Goal: Task Accomplishment & Management: Complete application form

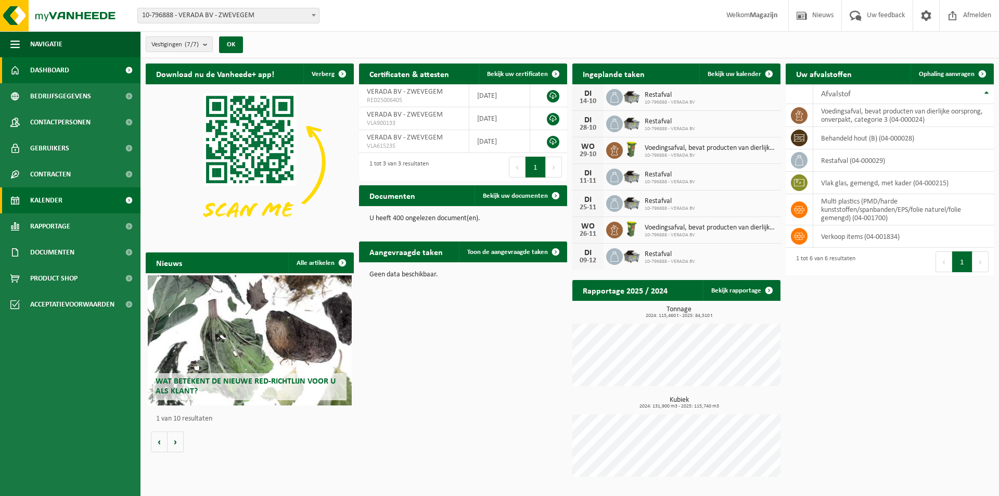
click at [37, 197] on span "Kalender" at bounding box center [46, 200] width 32 height 26
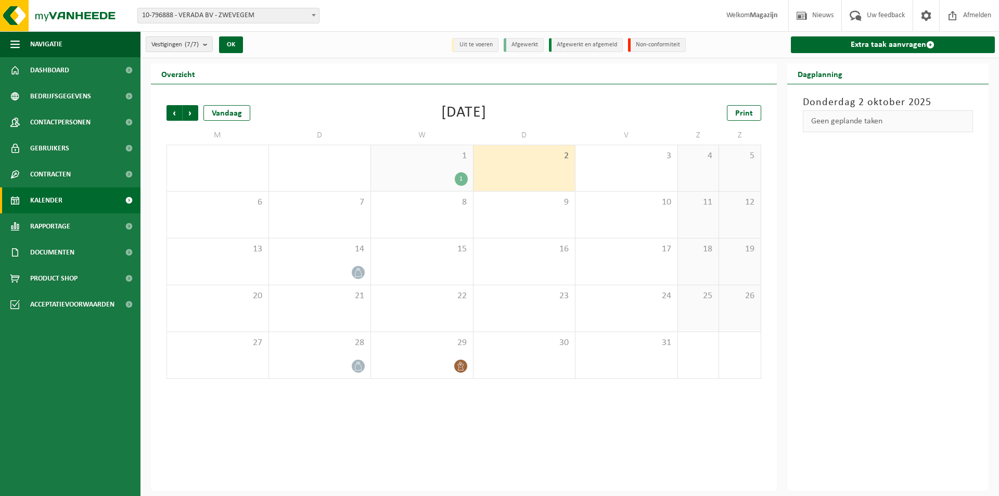
click at [460, 177] on div "1" at bounding box center [461, 179] width 13 height 14
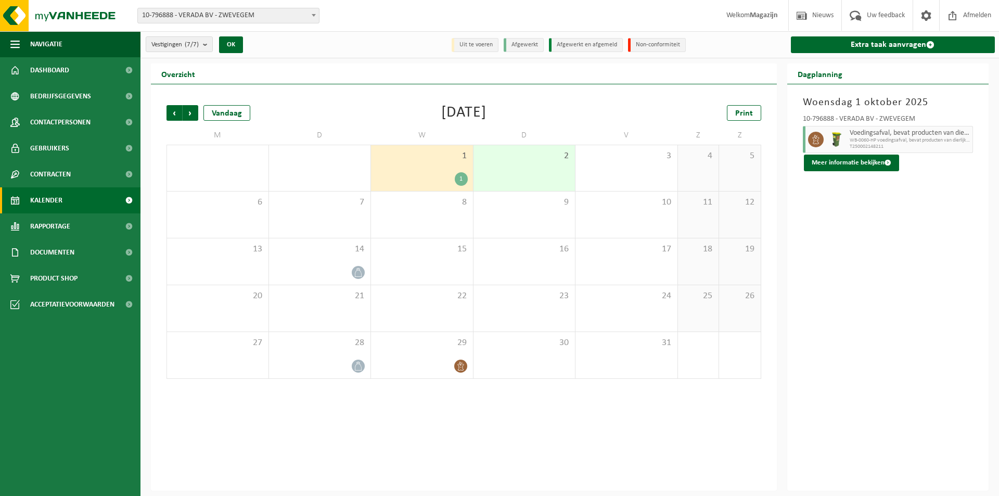
click at [546, 174] on div "2" at bounding box center [525, 168] width 102 height 46
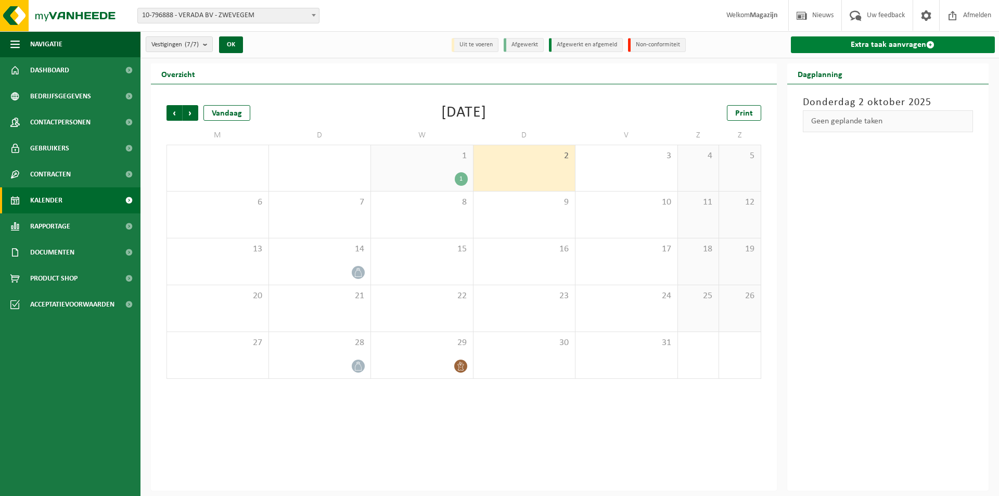
click at [858, 47] on link "Extra taak aanvragen" at bounding box center [893, 44] width 205 height 17
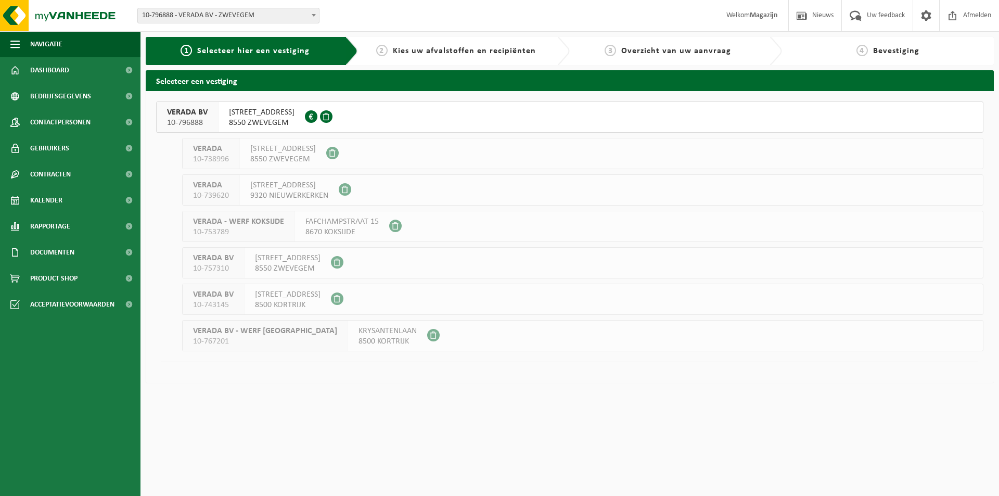
click at [283, 123] on span "8550 ZWEVEGEM" at bounding box center [262, 123] width 66 height 10
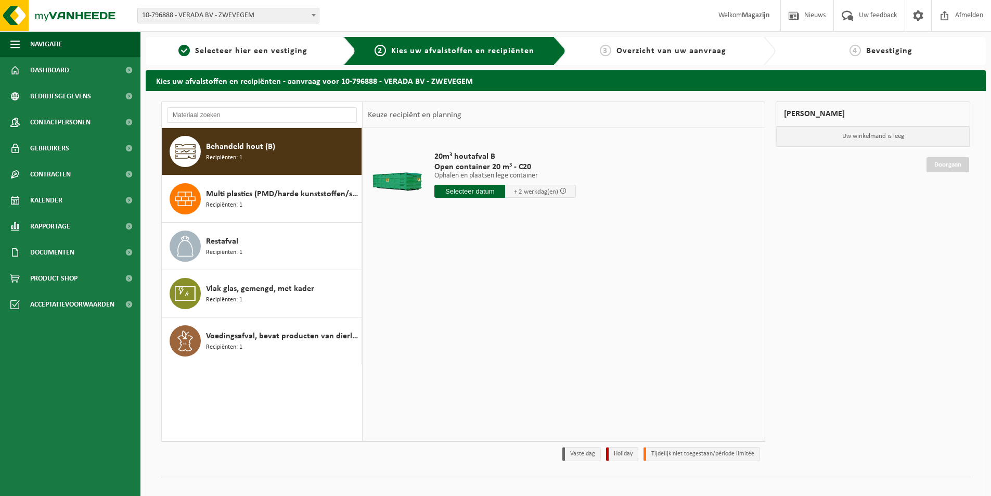
click at [479, 193] on input "text" at bounding box center [470, 191] width 71 height 13
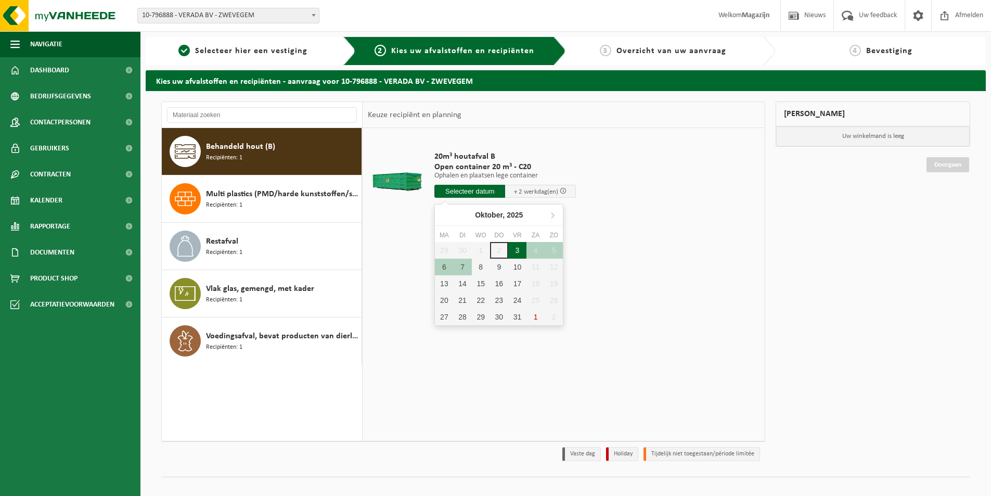
click at [518, 250] on div "3" at bounding box center [517, 250] width 18 height 17
type input "Van 2025-10-03"
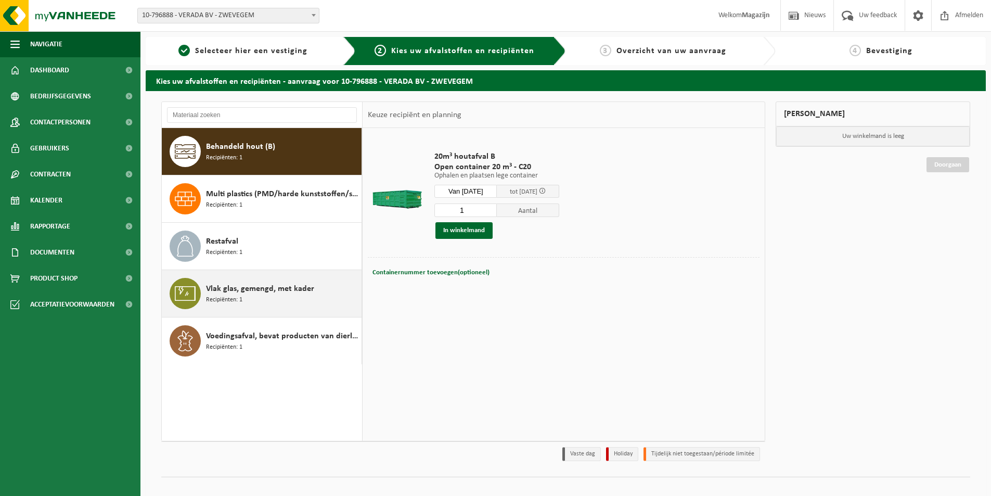
click at [225, 293] on span "Vlak glas, gemengd, met kader" at bounding box center [260, 289] width 108 height 12
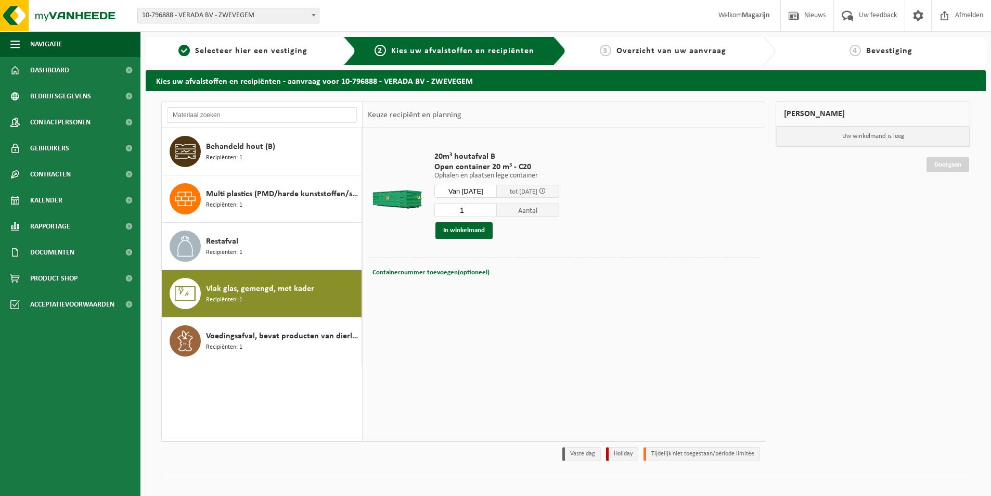
click at [277, 292] on span "Vlak glas, gemengd, met kader" at bounding box center [260, 289] width 108 height 12
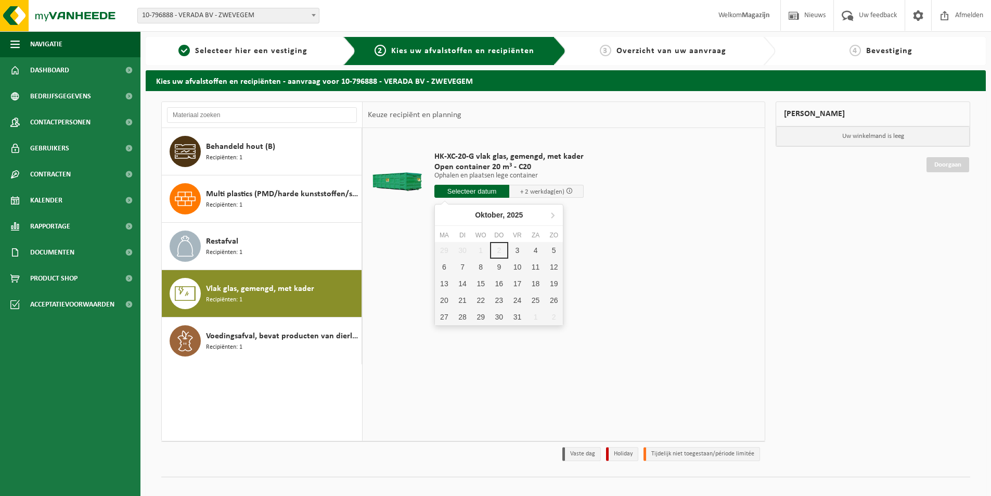
click at [465, 193] on input "text" at bounding box center [472, 191] width 75 height 13
click at [516, 249] on div "3" at bounding box center [517, 250] width 18 height 17
type input "Van 2025-10-03"
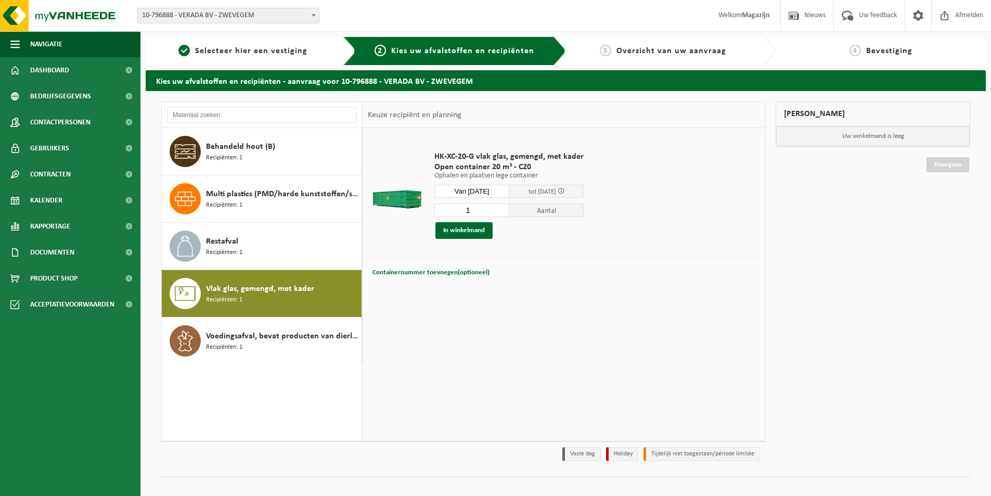
click at [529, 193] on span "tot 07/10/2025" at bounding box center [543, 191] width 28 height 7
click at [460, 231] on button "In winkelmand" at bounding box center [464, 230] width 57 height 17
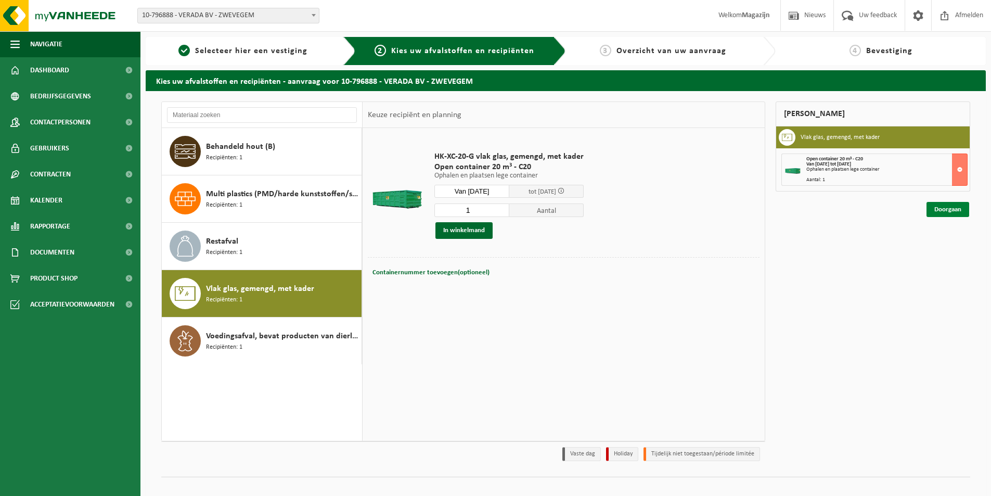
click at [942, 211] on link "Doorgaan" at bounding box center [948, 209] width 43 height 15
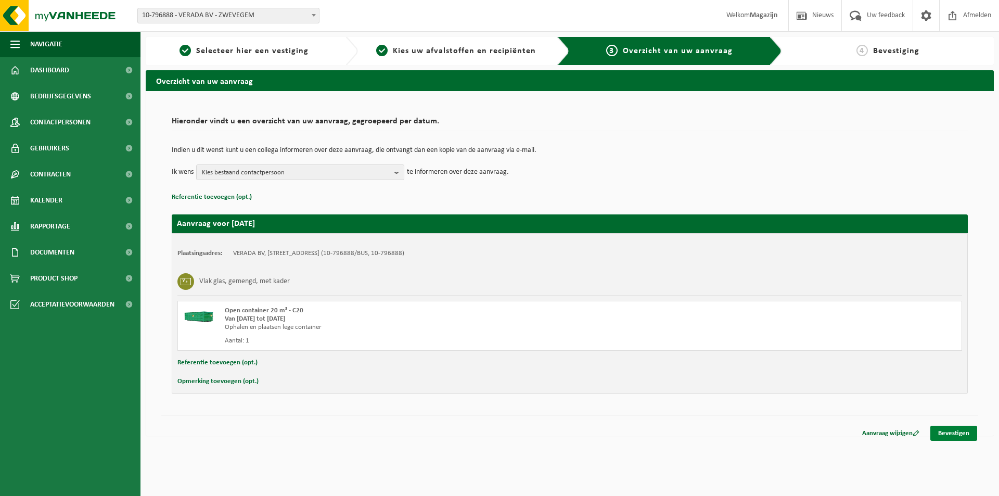
click at [948, 434] on link "Bevestigen" at bounding box center [954, 433] width 47 height 15
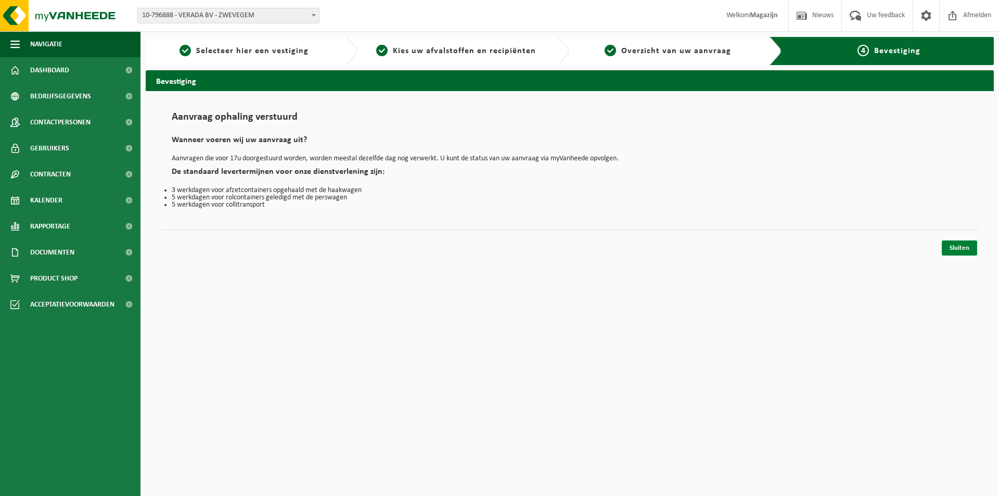
click at [961, 247] on link "Sluiten" at bounding box center [959, 247] width 35 height 15
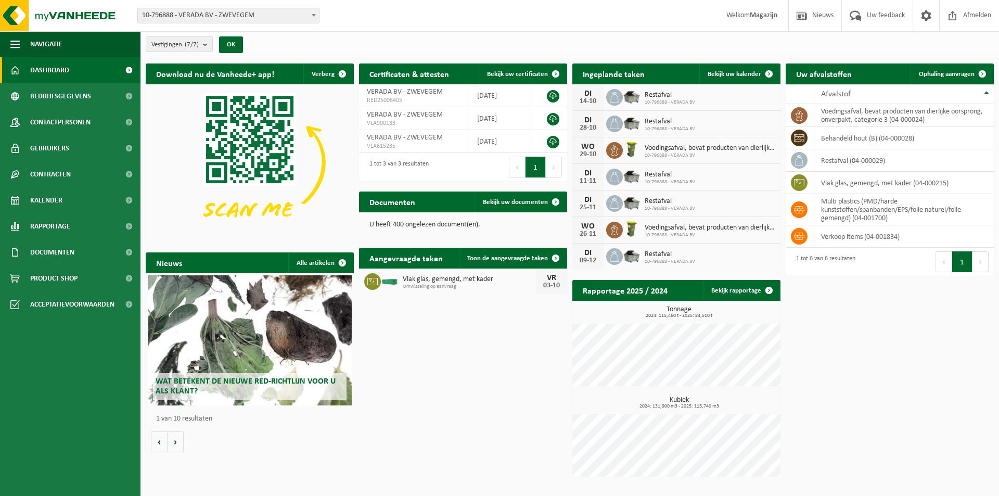
click at [38, 71] on span "Dashboard" at bounding box center [49, 70] width 39 height 26
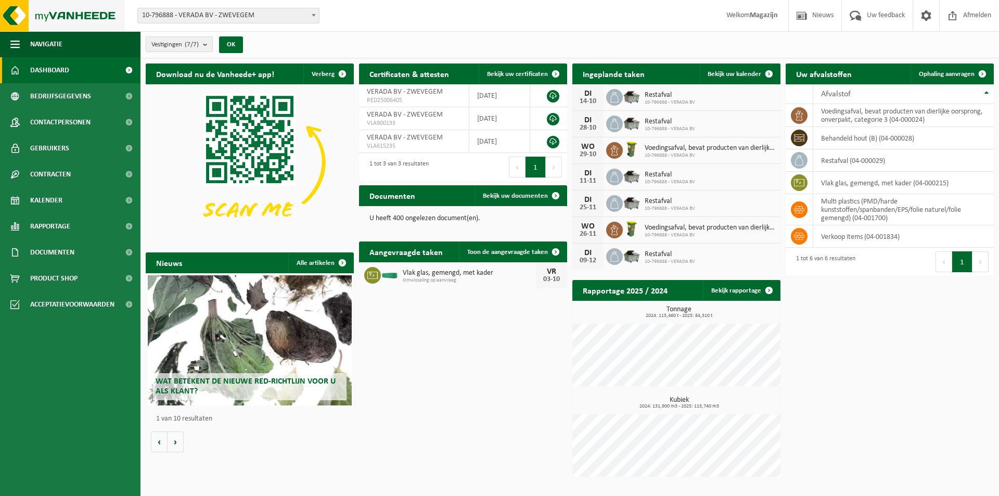
click at [97, 12] on img at bounding box center [62, 15] width 125 height 31
click at [52, 121] on span "Contactpersonen" at bounding box center [60, 122] width 60 height 26
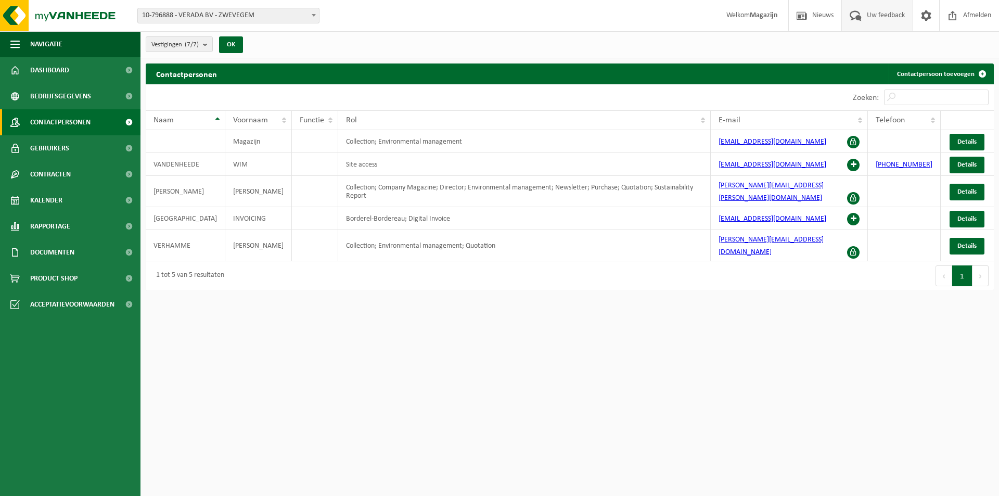
click at [876, 15] on span "Uw feedback" at bounding box center [885, 15] width 43 height 31
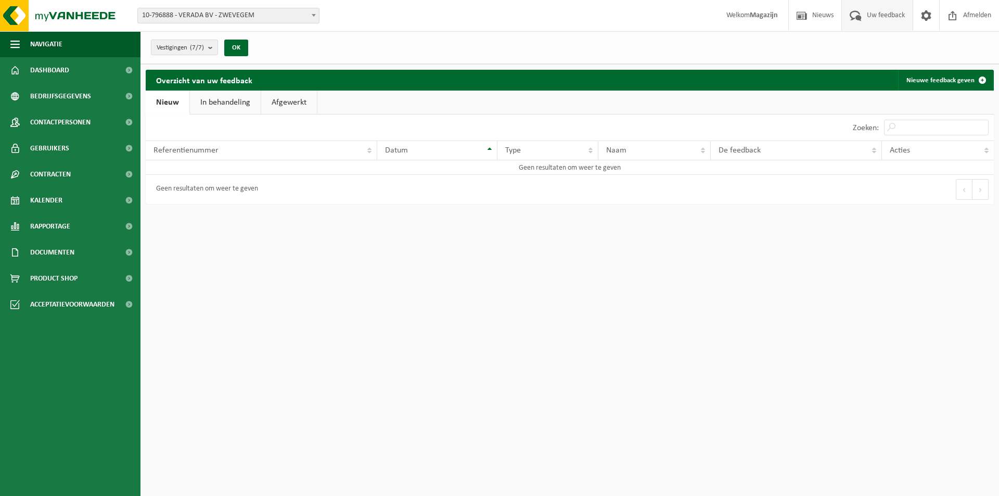
click at [746, 14] on span "Welkom Magazijn" at bounding box center [752, 15] width 72 height 31
click at [821, 12] on span "Nieuws" at bounding box center [823, 15] width 27 height 31
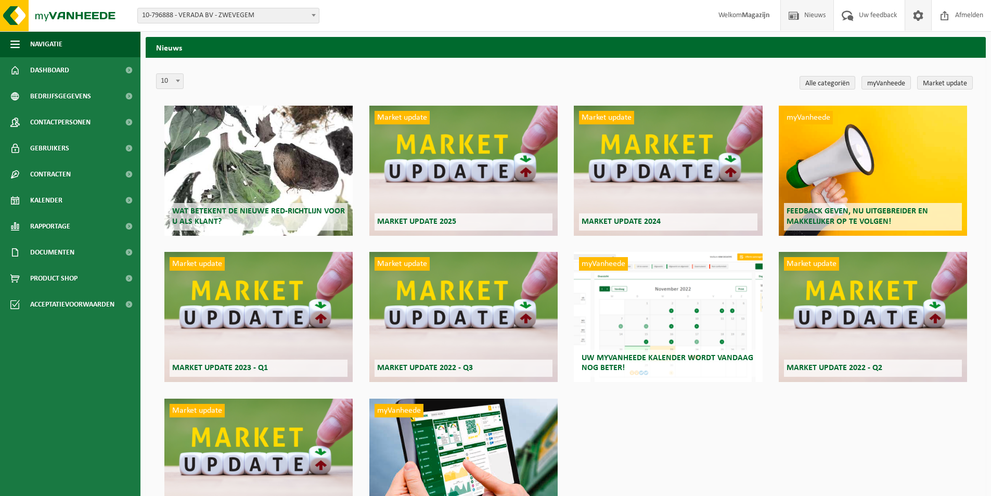
click at [919, 17] on span at bounding box center [919, 15] width 16 height 31
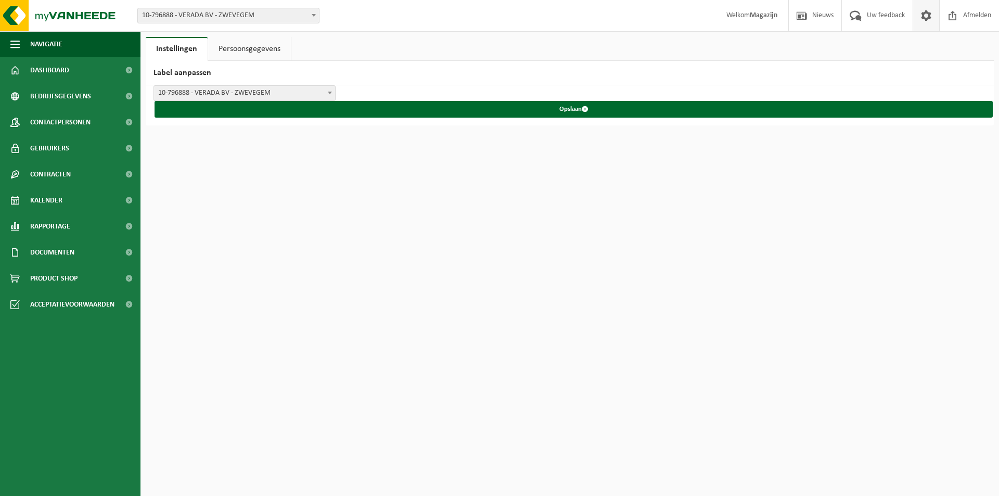
click at [271, 46] on link "Persoonsgegevens" at bounding box center [249, 49] width 83 height 24
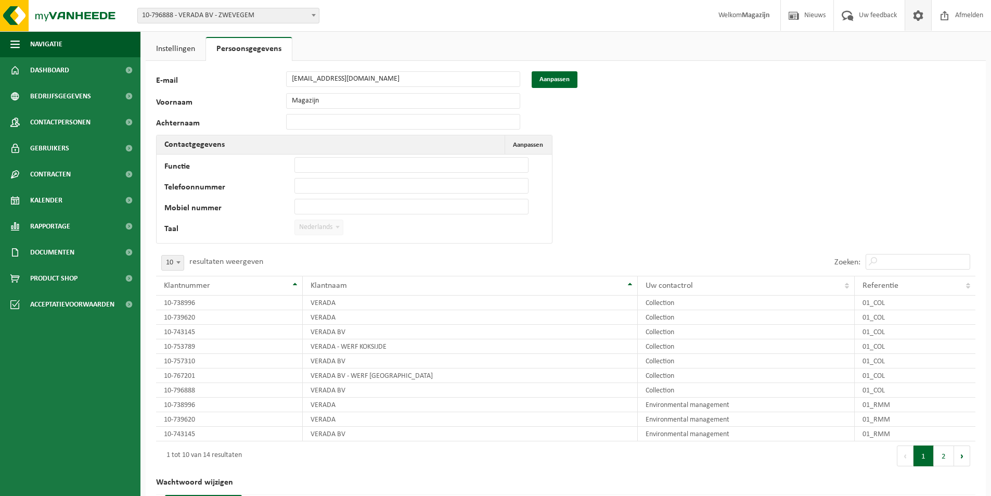
click at [183, 49] on link "Instellingen" at bounding box center [176, 49] width 60 height 24
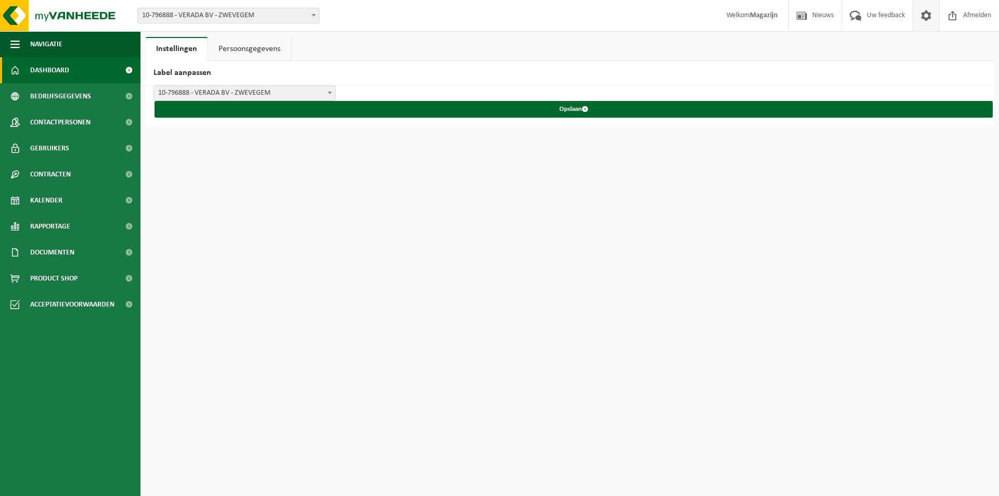
click at [48, 72] on span "Dashboard" at bounding box center [49, 70] width 39 height 26
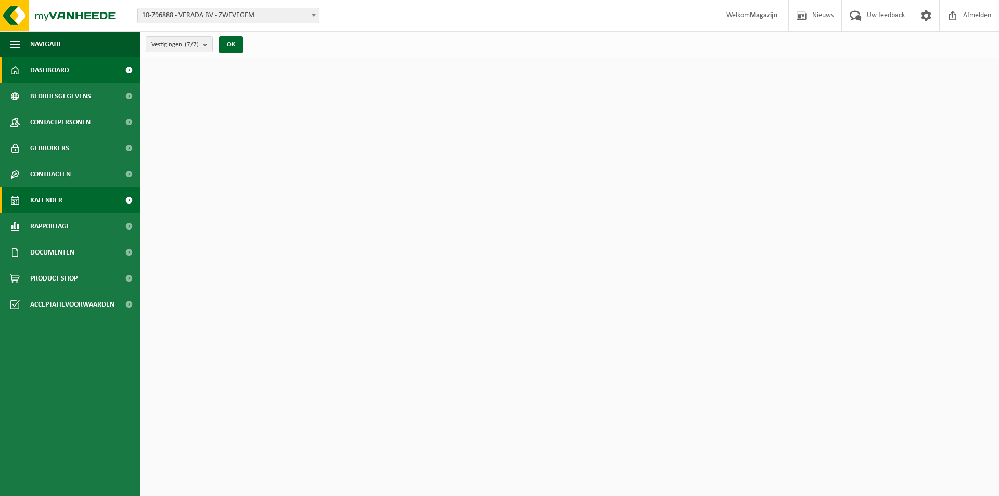
click at [49, 199] on span "Kalender" at bounding box center [46, 200] width 32 height 26
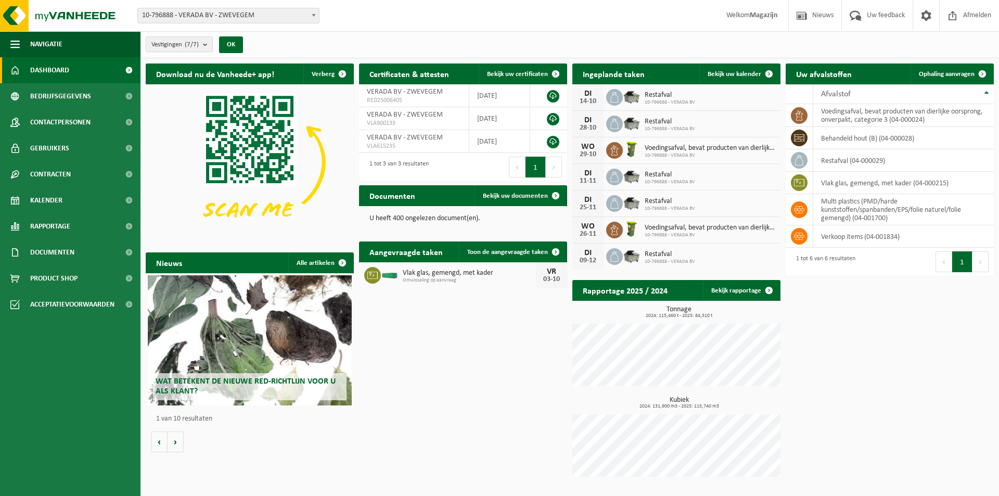
click at [84, 486] on ul "Navigatie Nieuws Uw feedback Afmelden Dashboard Bedrijfsgegevens Contactpersone…" at bounding box center [70, 263] width 141 height 465
click at [66, 122] on span "Contactpersonen" at bounding box center [60, 122] width 60 height 26
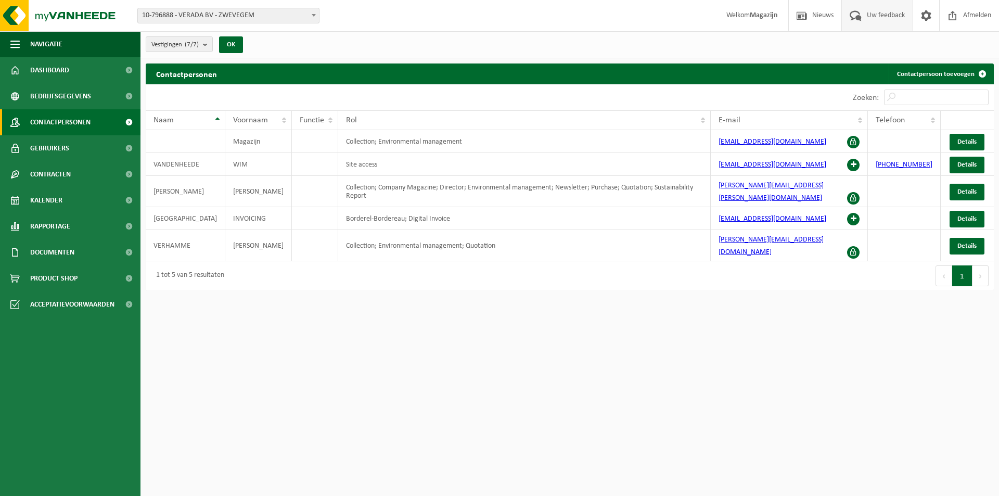
click at [877, 7] on span "Uw feedback" at bounding box center [885, 15] width 43 height 31
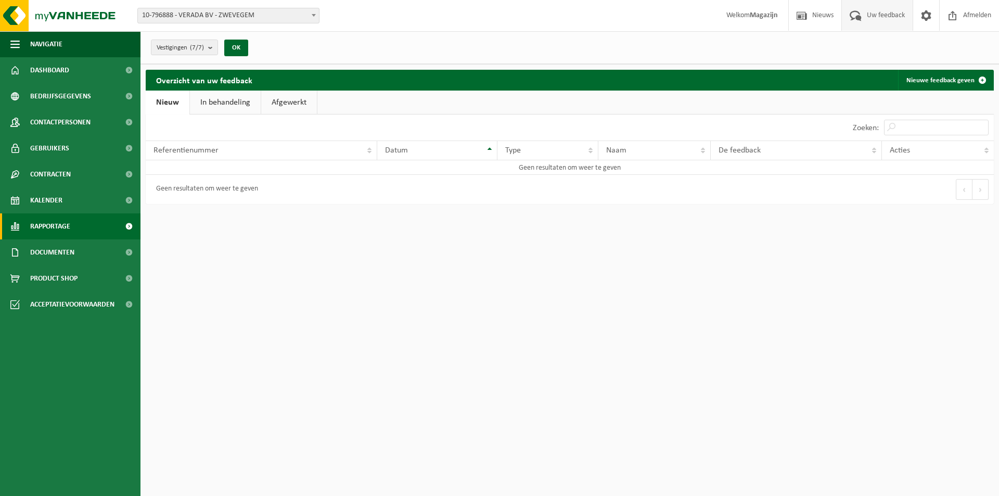
click at [67, 226] on span "Rapportage" at bounding box center [50, 226] width 40 height 26
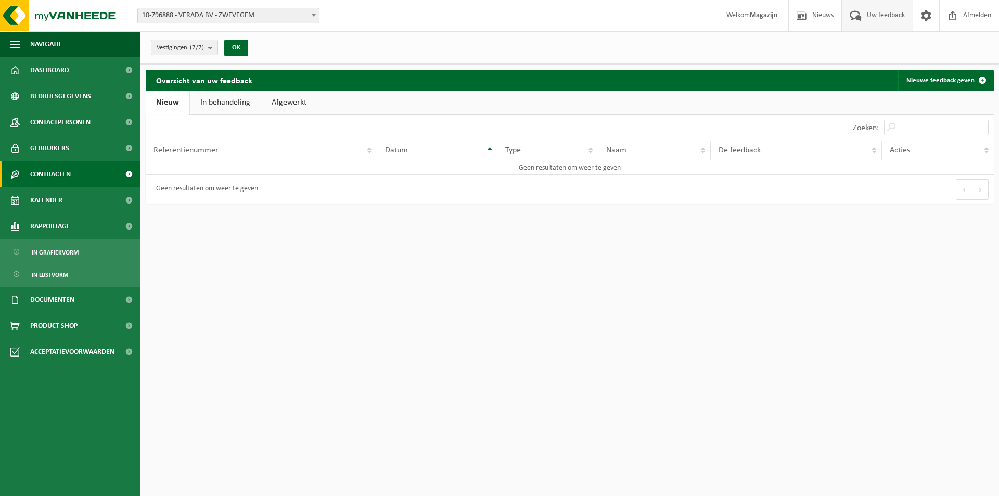
click at [54, 171] on span "Contracten" at bounding box center [50, 174] width 41 height 26
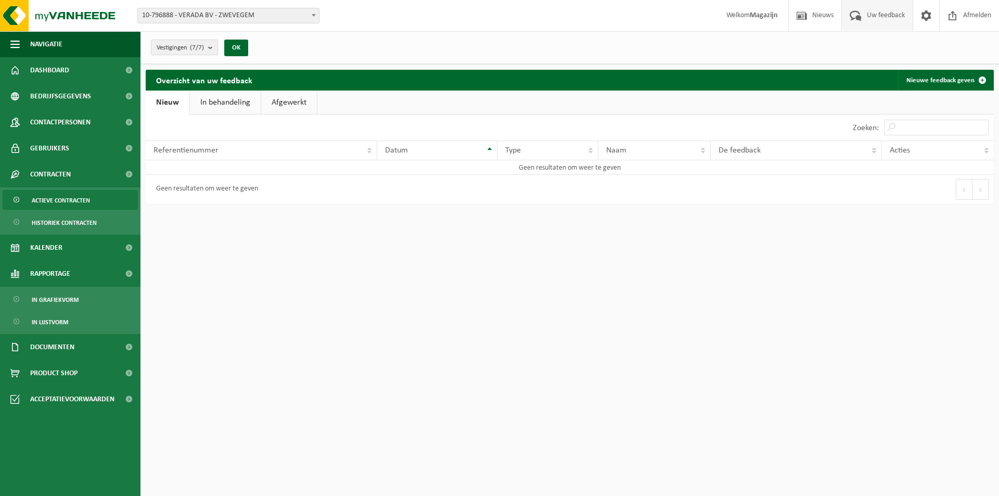
click at [59, 202] on span "Actieve contracten" at bounding box center [61, 200] width 58 height 20
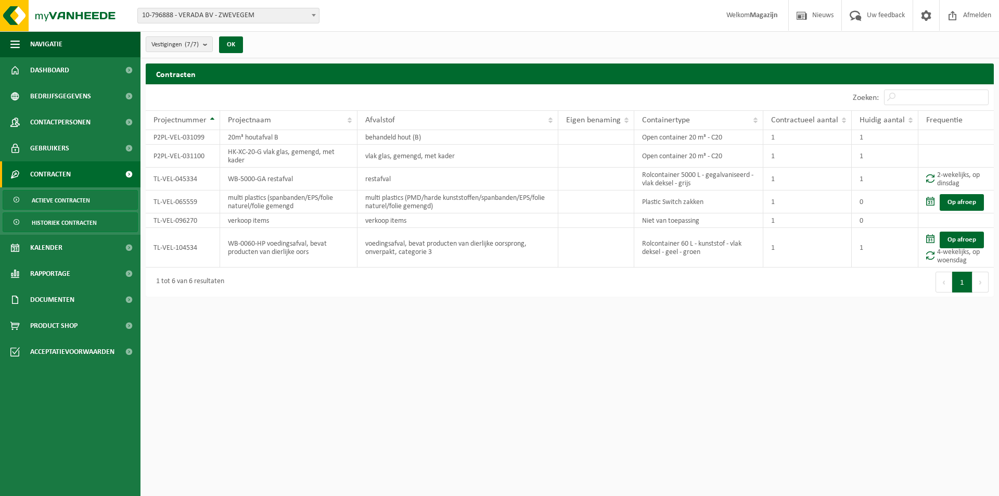
click at [64, 224] on span "Historiek contracten" at bounding box center [64, 223] width 65 height 20
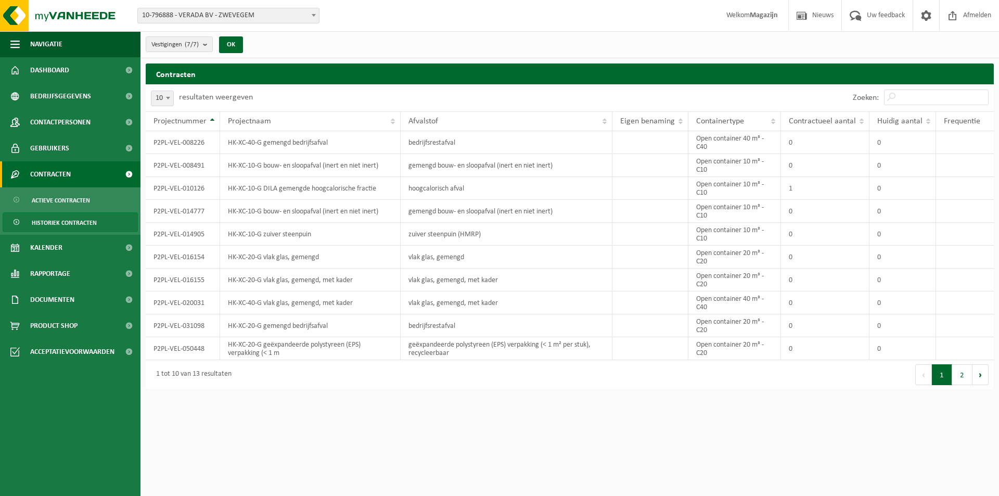
click at [67, 175] on span "Contracten" at bounding box center [50, 174] width 41 height 26
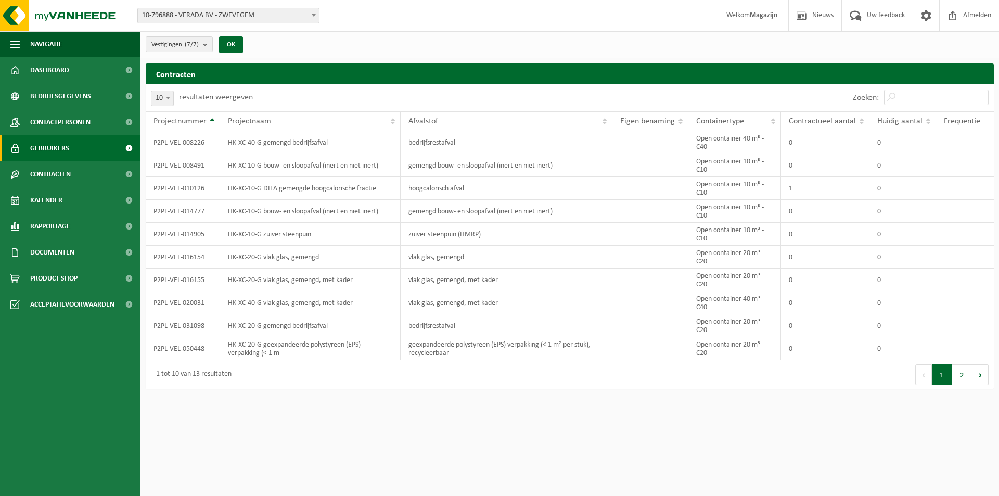
click at [67, 151] on span "Gebruikers" at bounding box center [49, 148] width 39 height 26
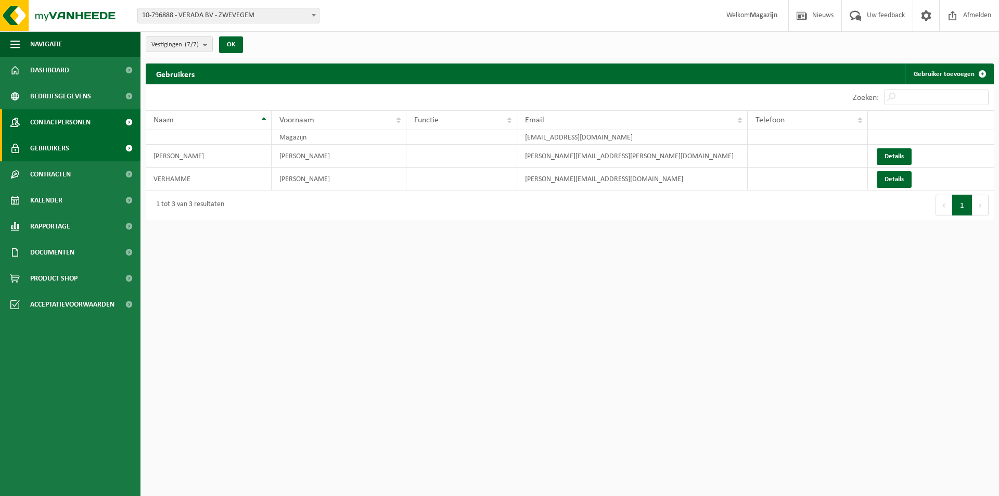
click at [65, 117] on span "Contactpersonen" at bounding box center [60, 122] width 60 height 26
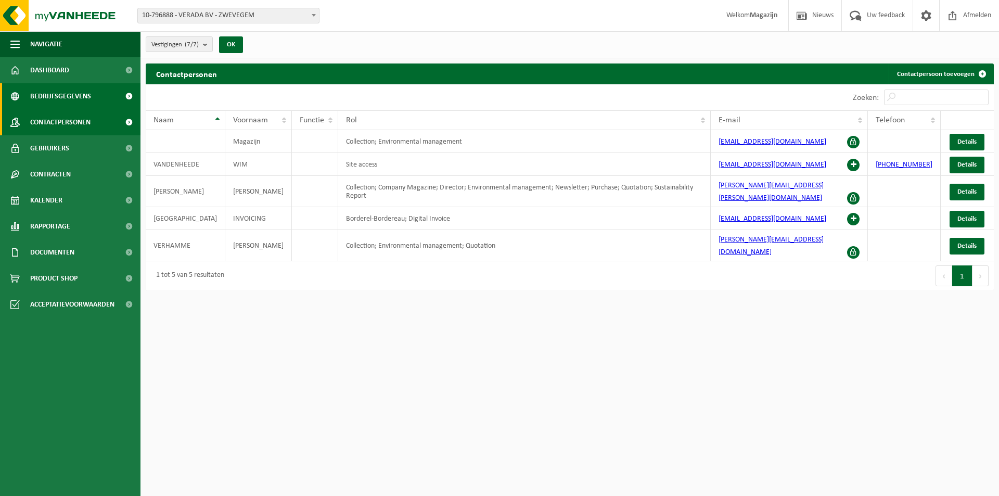
click at [70, 98] on span "Bedrijfsgegevens" at bounding box center [60, 96] width 61 height 26
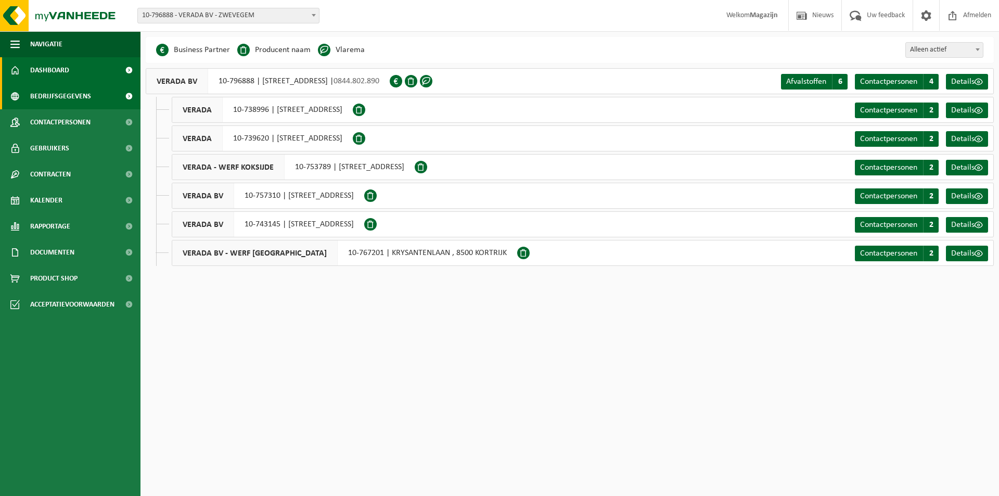
click at [65, 73] on span "Dashboard" at bounding box center [49, 70] width 39 height 26
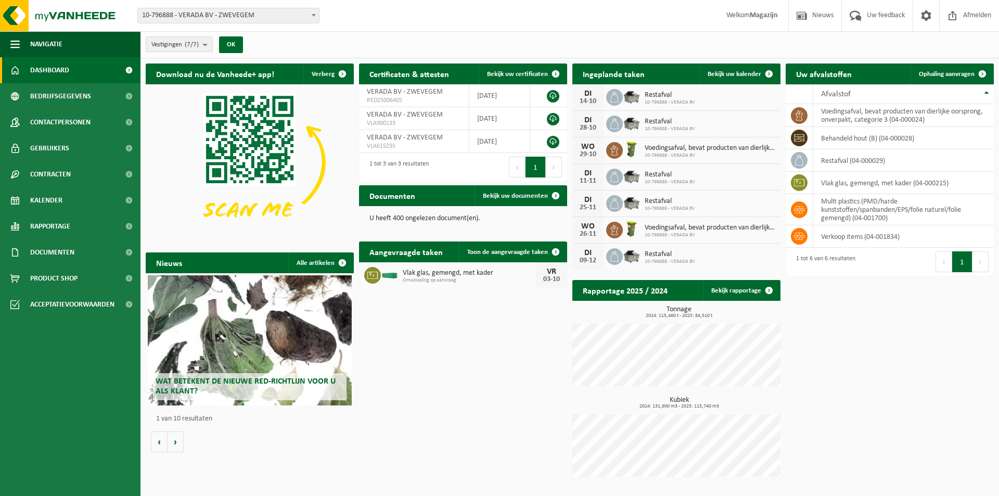
click at [75, 430] on ul "Navigatie Nieuws Uw feedback Afmelden Dashboard Bedrijfsgegevens Contactpersone…" at bounding box center [70, 263] width 141 height 465
click at [93, 487] on ul "Navigatie Nieuws Uw feedback Afmelden Dashboard Bedrijfsgegevens Contactpersone…" at bounding box center [70, 263] width 141 height 465
click at [550, 276] on div "03-10" at bounding box center [551, 279] width 21 height 7
click at [452, 281] on span "Omwisseling op aanvraag" at bounding box center [469, 280] width 133 height 6
click at [496, 249] on span "Toon de aangevraagde taken" at bounding box center [507, 252] width 81 height 7
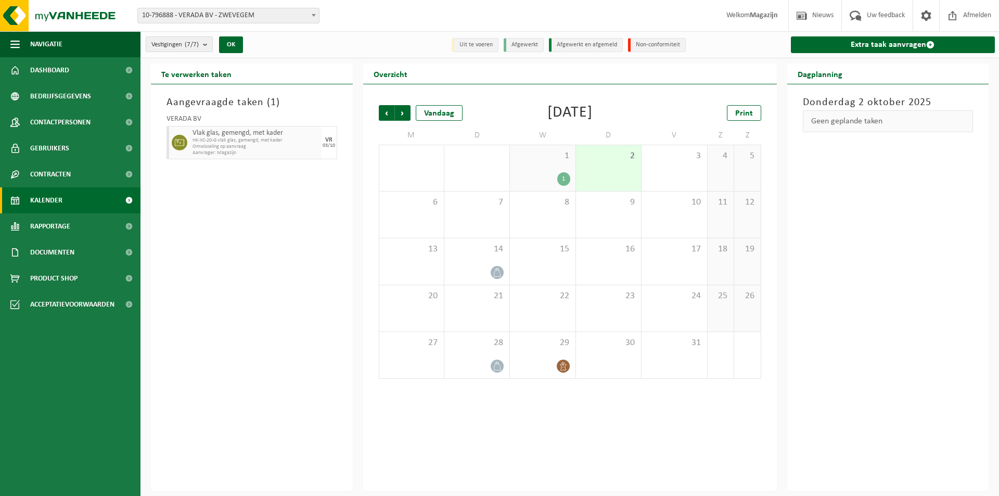
click at [329, 141] on div "VR" at bounding box center [328, 140] width 7 height 6
